Goal: Communication & Community: Answer question/provide support

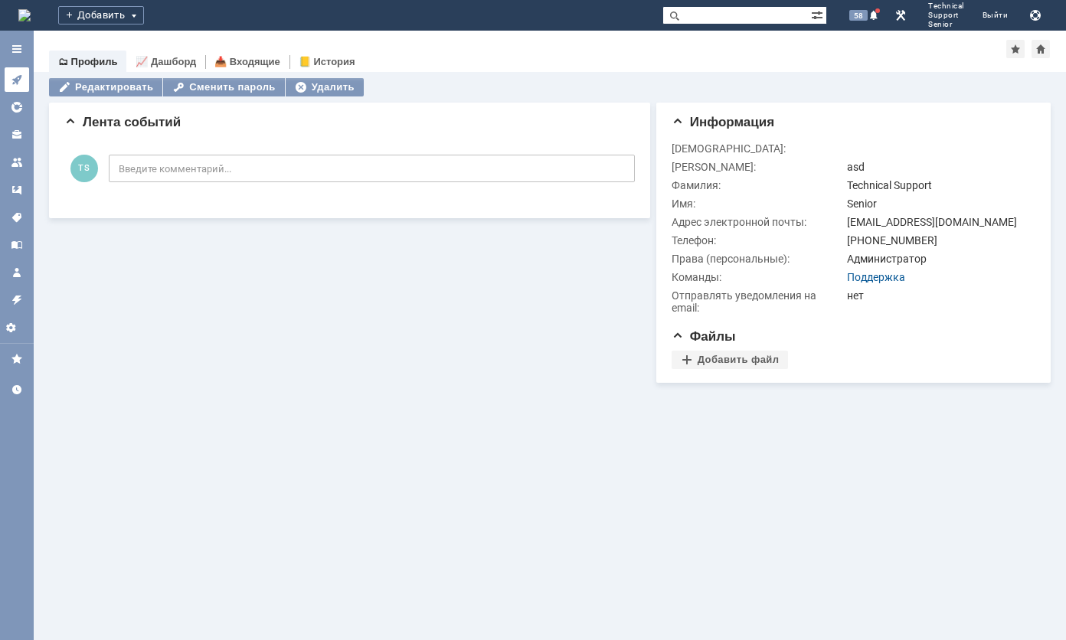
click at [15, 83] on icon at bounding box center [17, 80] width 12 height 12
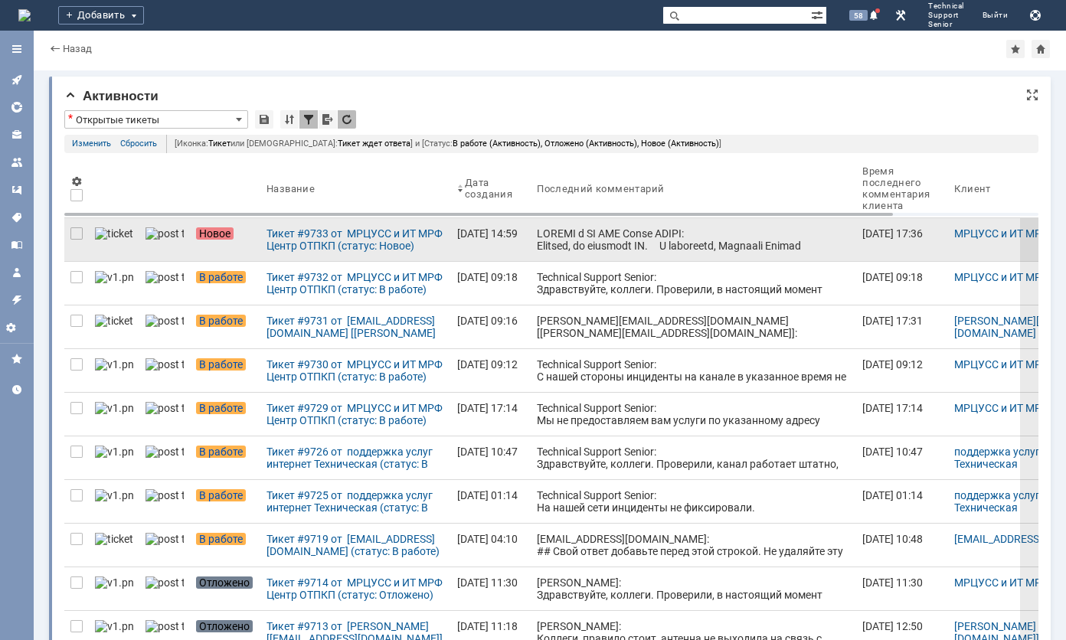
click at [537, 242] on div "та и сообщить номер заявки с [PERSON_NAME] сторо ны. ТТ: 13655629 Клиент: [PERS…" at bounding box center [693, 430] width 313 height 404
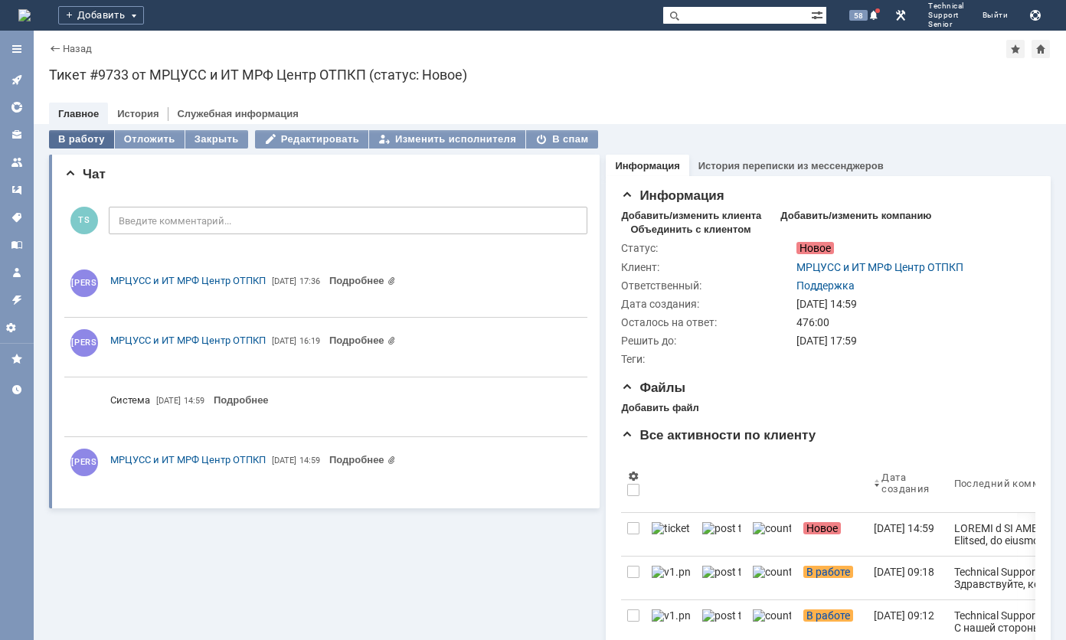
click at [81, 141] on div "В работу" at bounding box center [81, 139] width 65 height 18
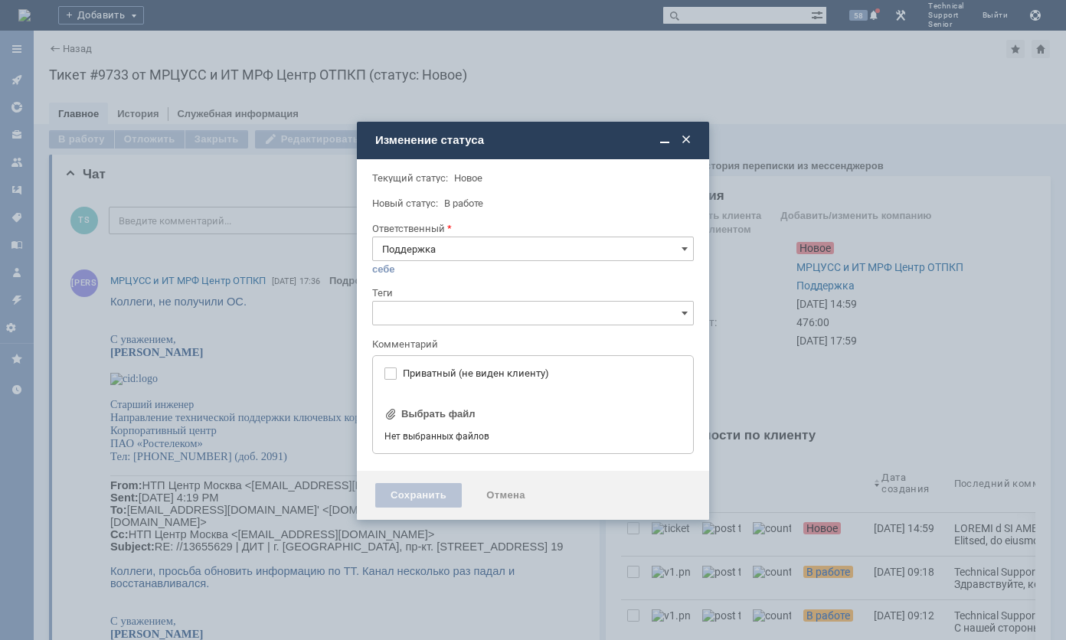
type input "[не указано]"
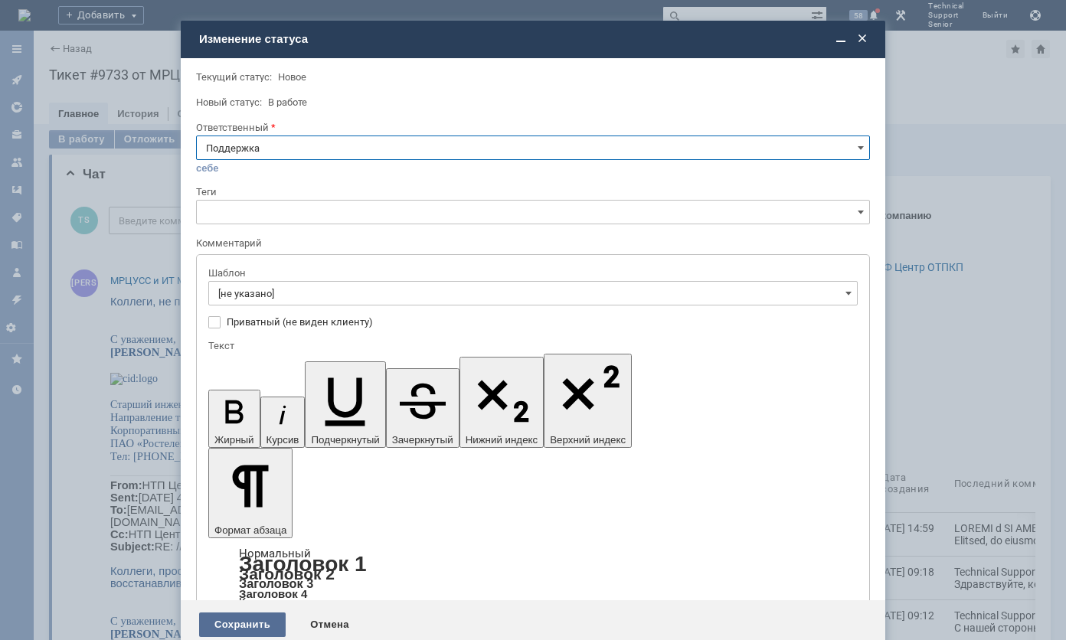
click at [230, 613] on div "Сохранить" at bounding box center [242, 625] width 87 height 25
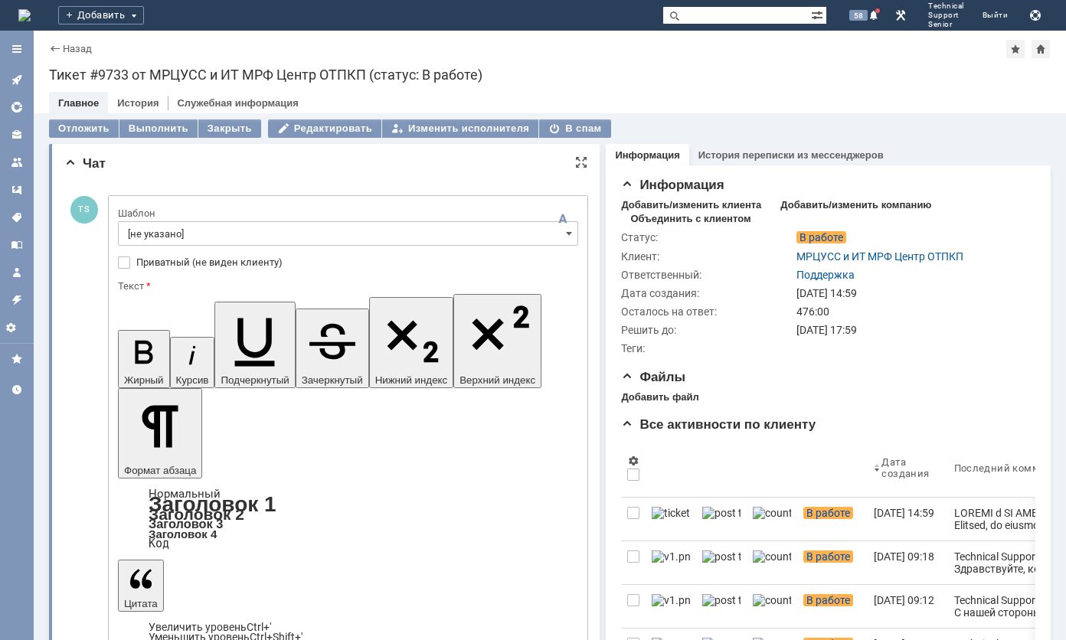
click at [220, 234] on input "[не указано]" at bounding box center [348, 233] width 460 height 25
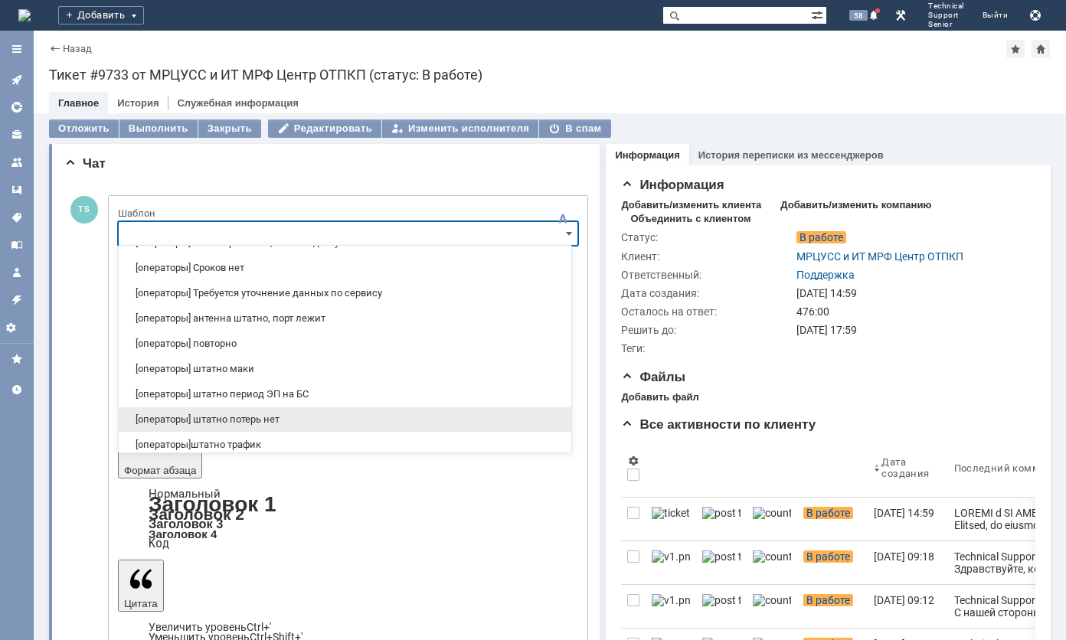
scroll to position [153, 0]
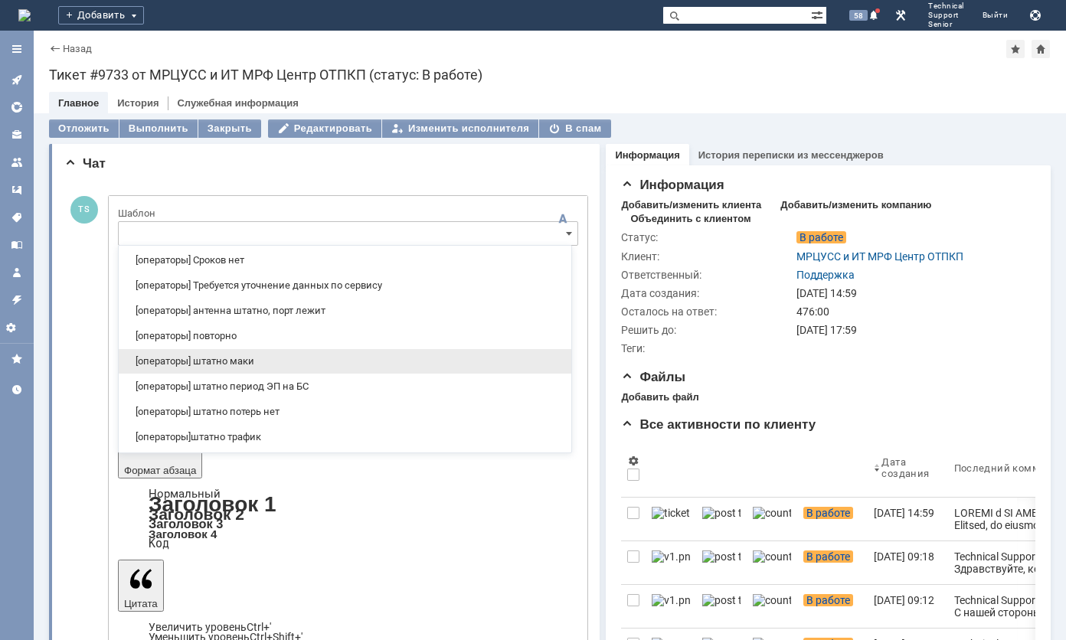
click at [208, 359] on span "[операторы] штатно маки" at bounding box center [345, 361] width 434 height 12
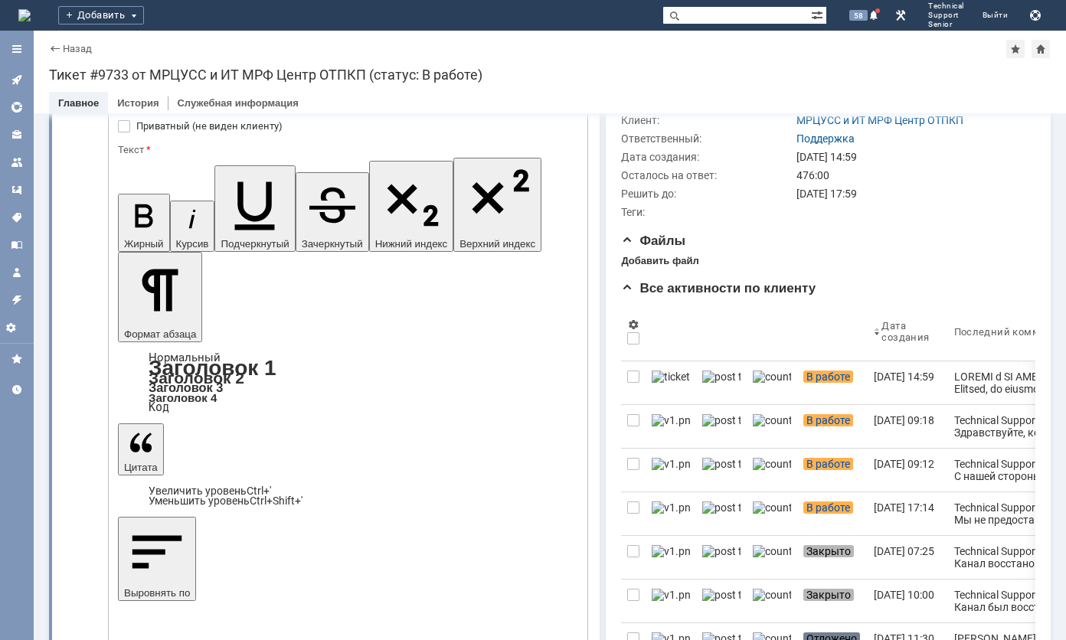
type input "[операторы] штатно маки"
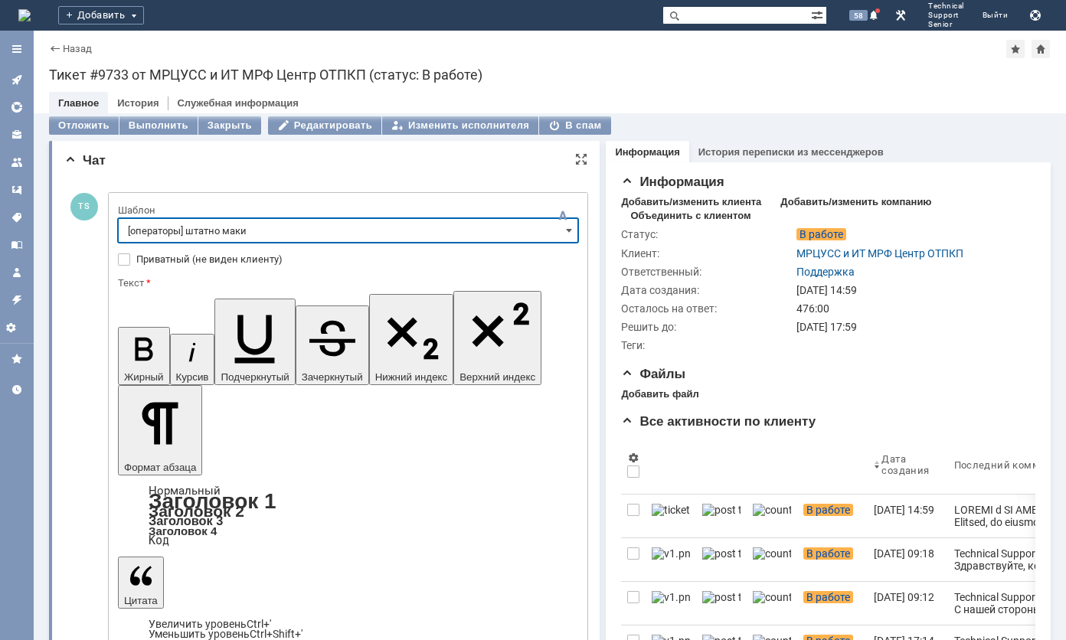
scroll to position [0, 0]
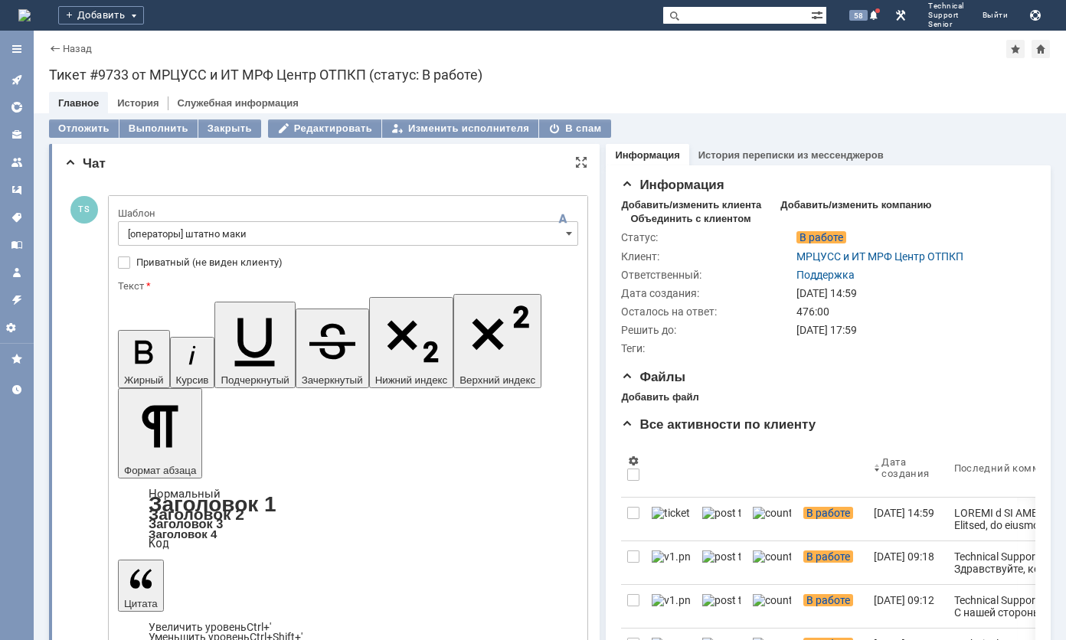
drag, startPoint x: 476, startPoint y: 3681, endPoint x: 108, endPoint y: 3679, distance: 368.5
drag, startPoint x: 390, startPoint y: 3689, endPoint x: 456, endPoint y: 3695, distance: 66.2
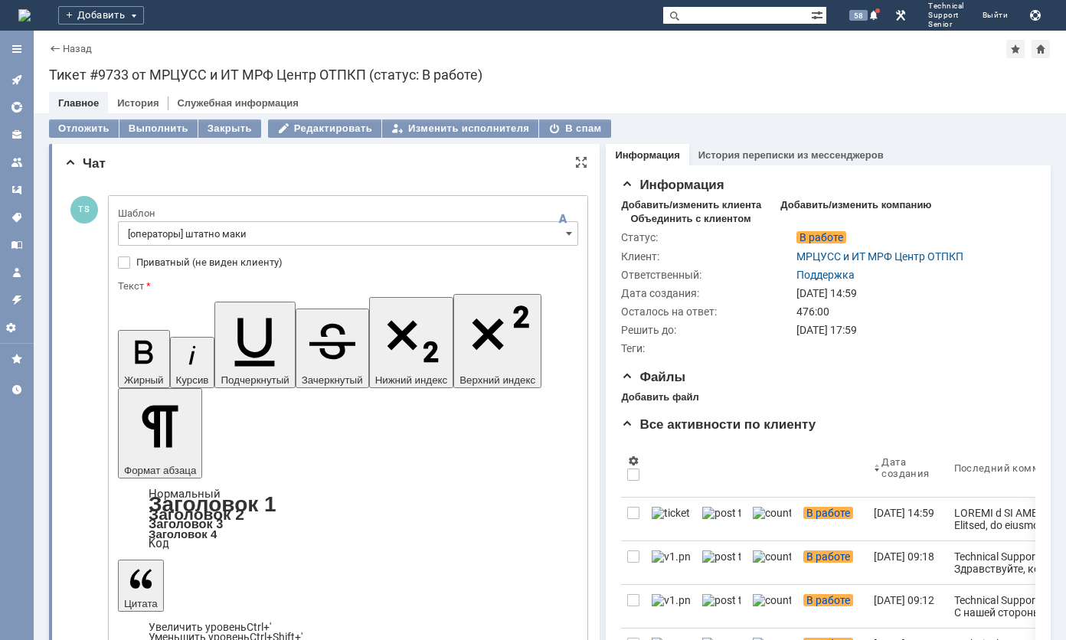
drag, startPoint x: 495, startPoint y: 3688, endPoint x: 185, endPoint y: 4006, distance: 443.6
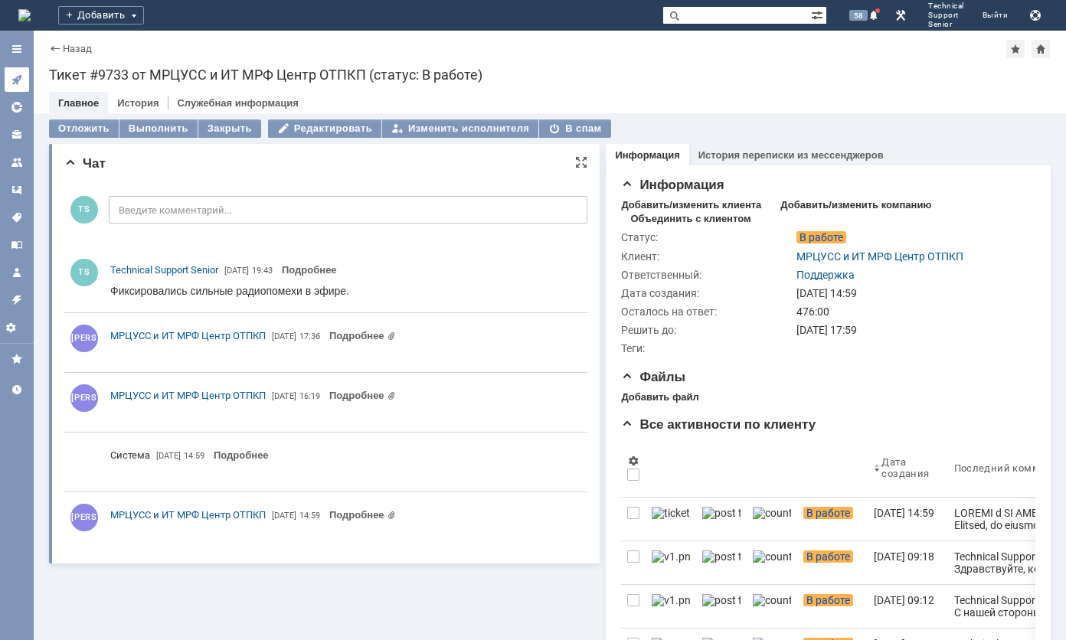
click at [13, 80] on icon at bounding box center [17, 80] width 12 height 12
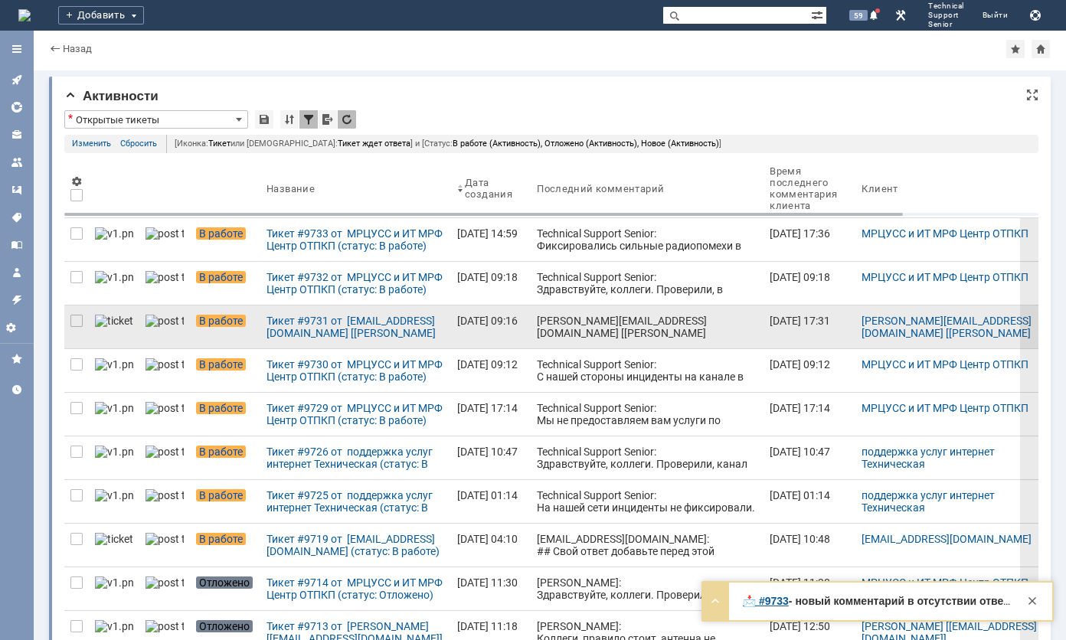
click at [537, 320] on div "[PERSON_NAME][EMAIL_ADDRESS][DOMAIN_NAME] [[PERSON_NAME][EMAIL_ADDRESS][DOMAIN_…" at bounding box center [647, 419] width 221 height 208
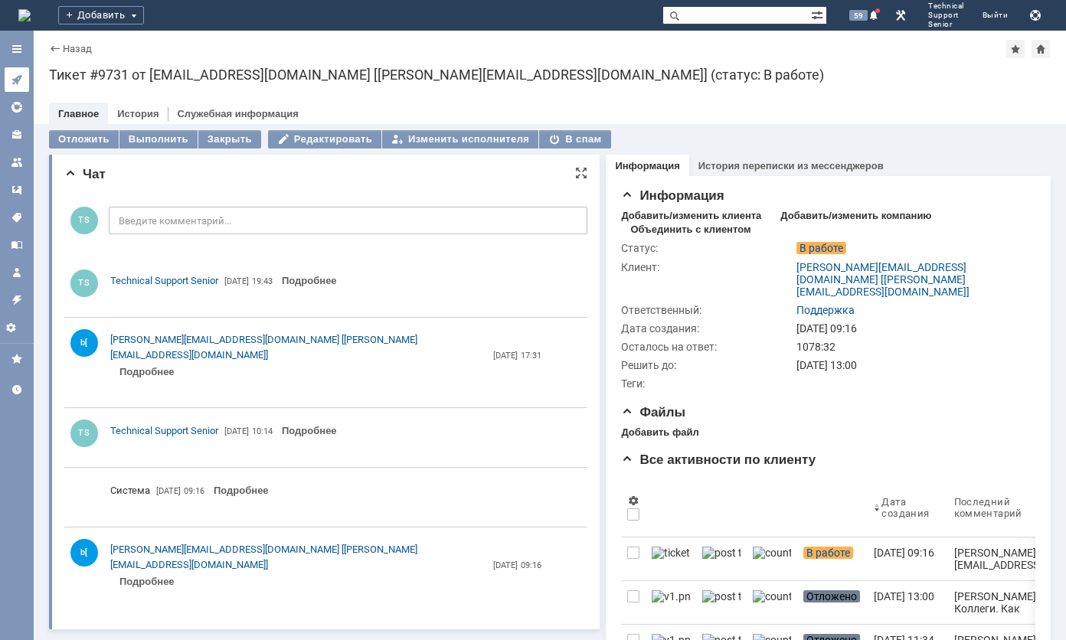
click at [15, 67] on link at bounding box center [17, 79] width 25 height 25
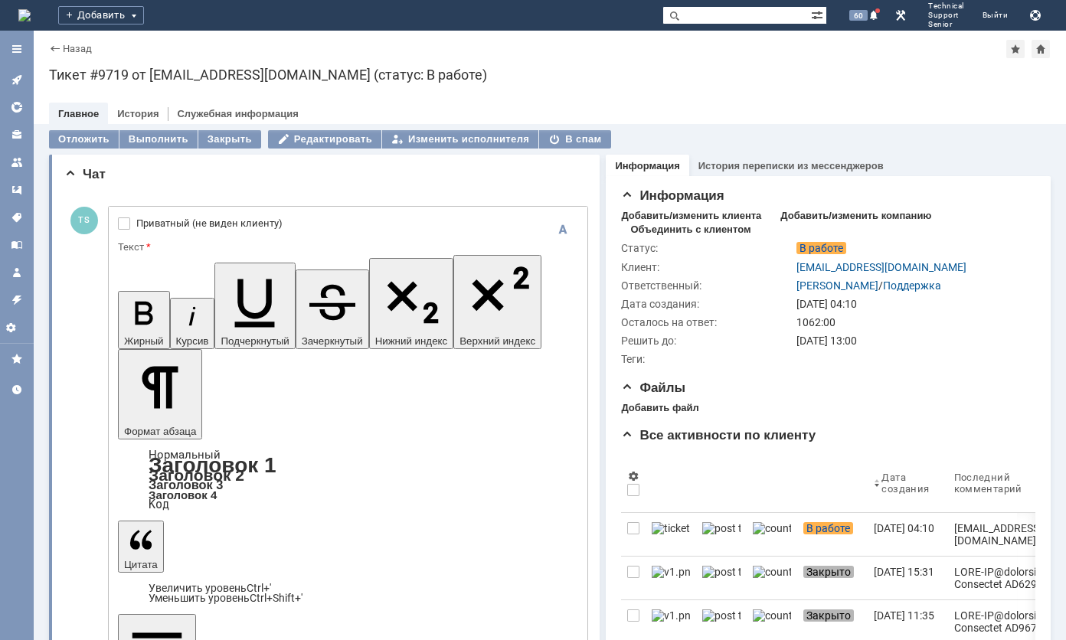
drag, startPoint x: 348, startPoint y: 3672, endPoint x: 364, endPoint y: 3632, distance: 42.2
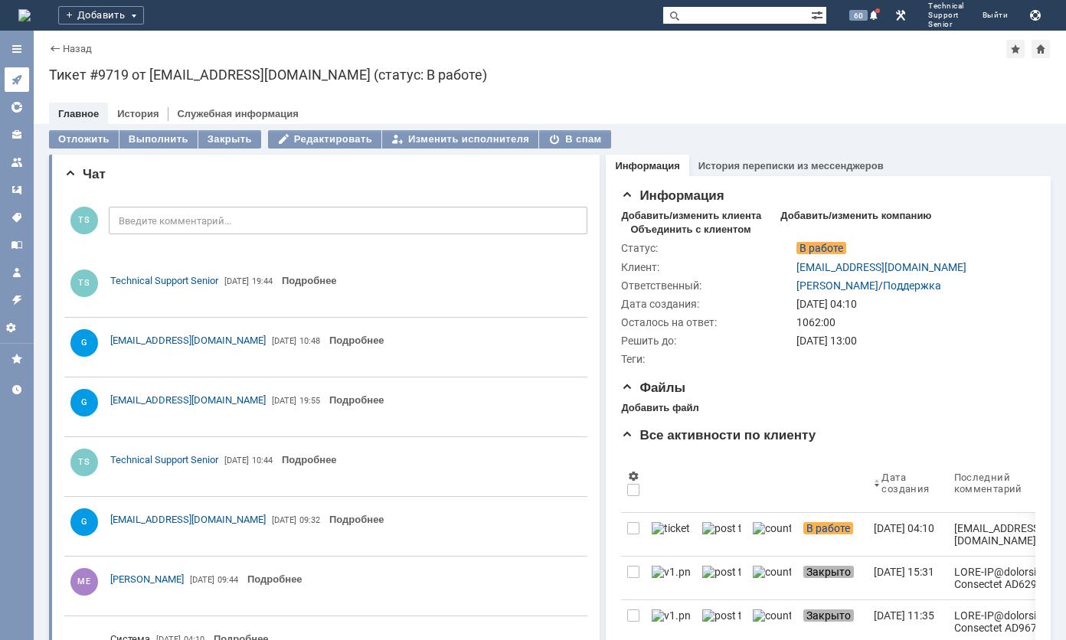
click at [17, 75] on icon at bounding box center [17, 80] width 12 height 12
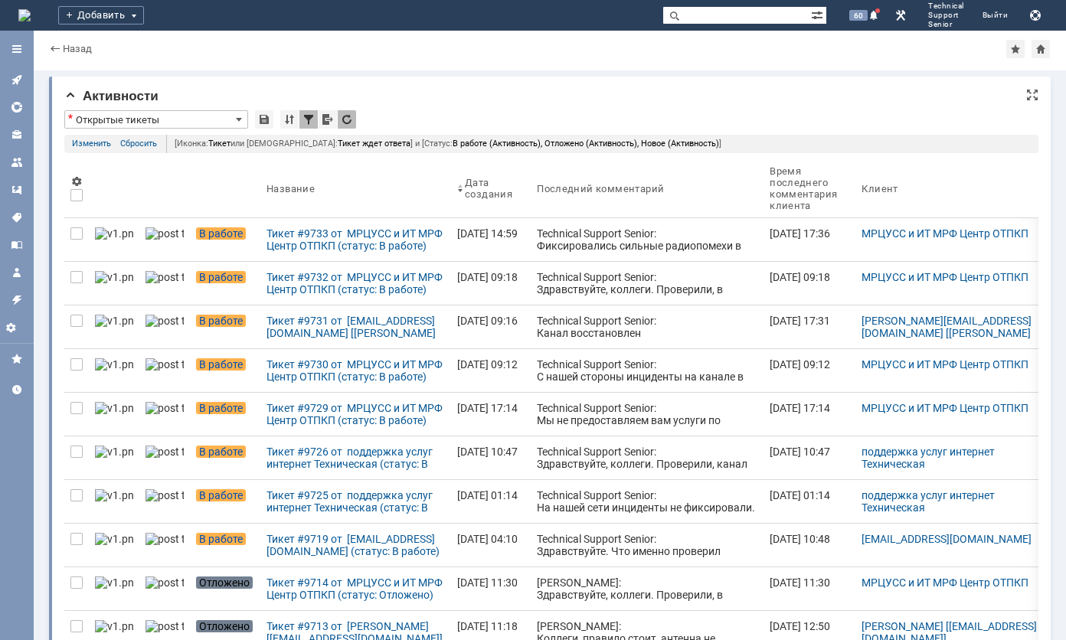
click at [463, 113] on div "* Открытые тикеты" at bounding box center [551, 120] width 974 height 20
click at [486, 118] on div "* Открытые тикеты" at bounding box center [551, 120] width 974 height 20
click at [16, 77] on icon at bounding box center [17, 80] width 12 height 12
